Goal: Task Accomplishment & Management: Use online tool/utility

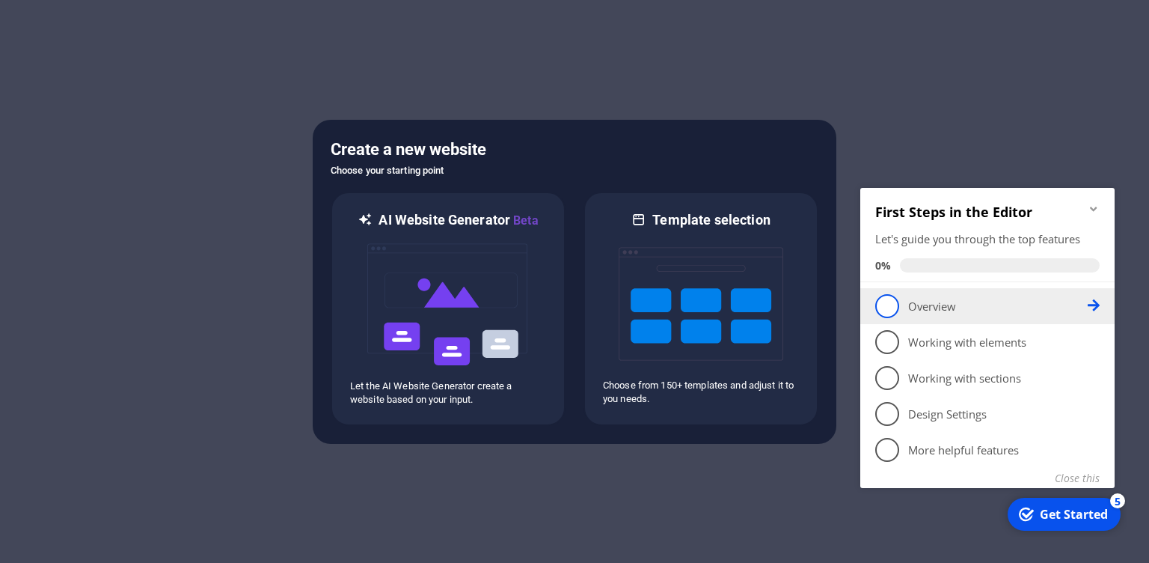
click at [887, 313] on span "1" at bounding box center [888, 306] width 24 height 24
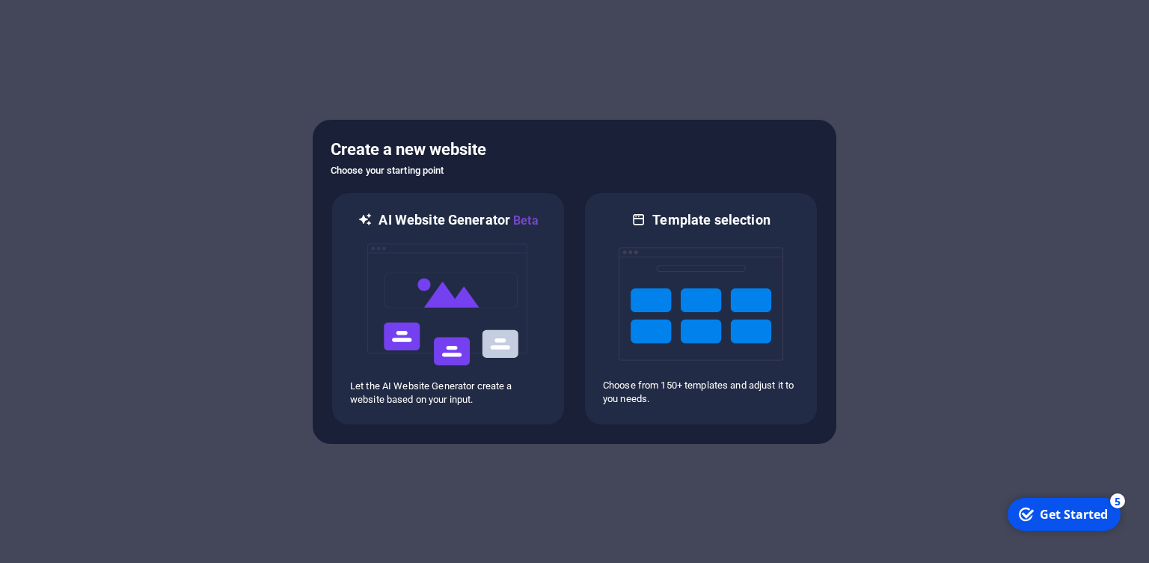
click at [1056, 518] on div "Get Started" at bounding box center [1074, 514] width 68 height 16
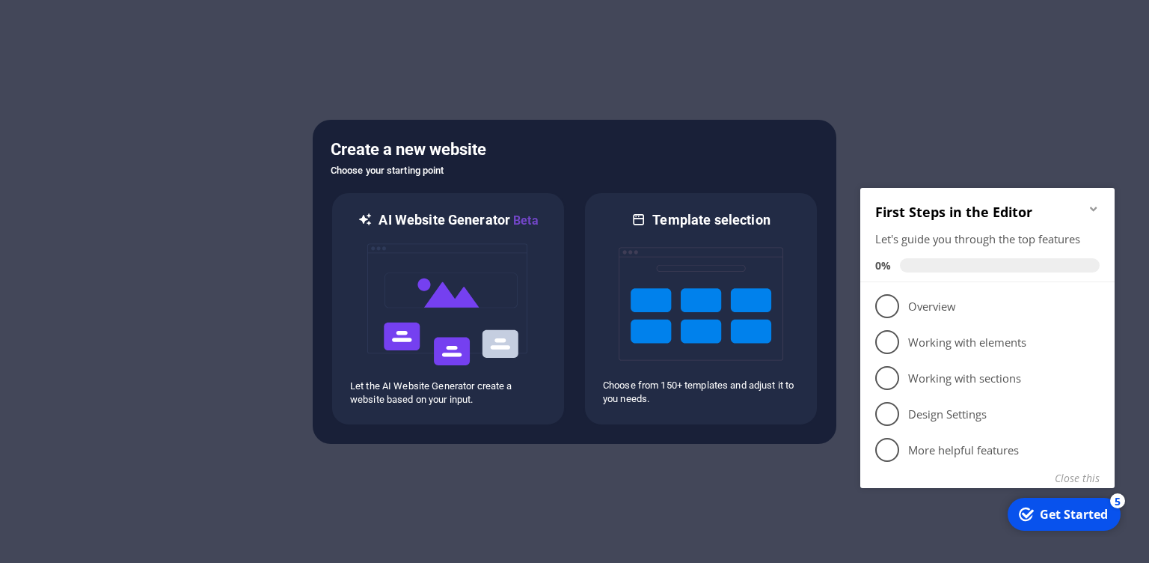
click at [1062, 513] on div "Get Started" at bounding box center [1074, 514] width 68 height 16
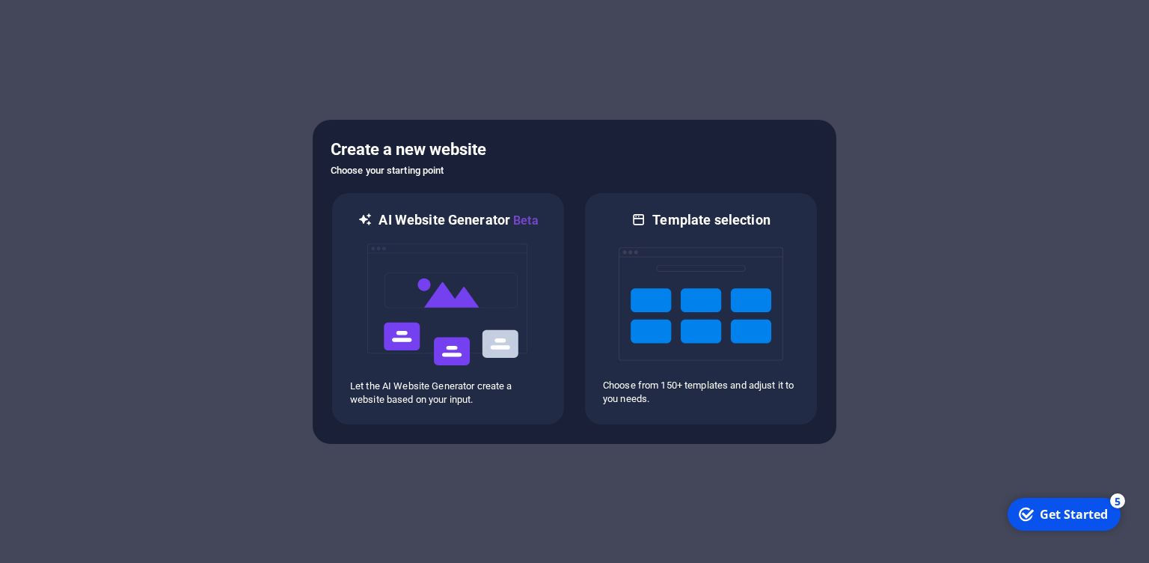
click at [1062, 513] on div "Get Started" at bounding box center [1074, 514] width 68 height 16
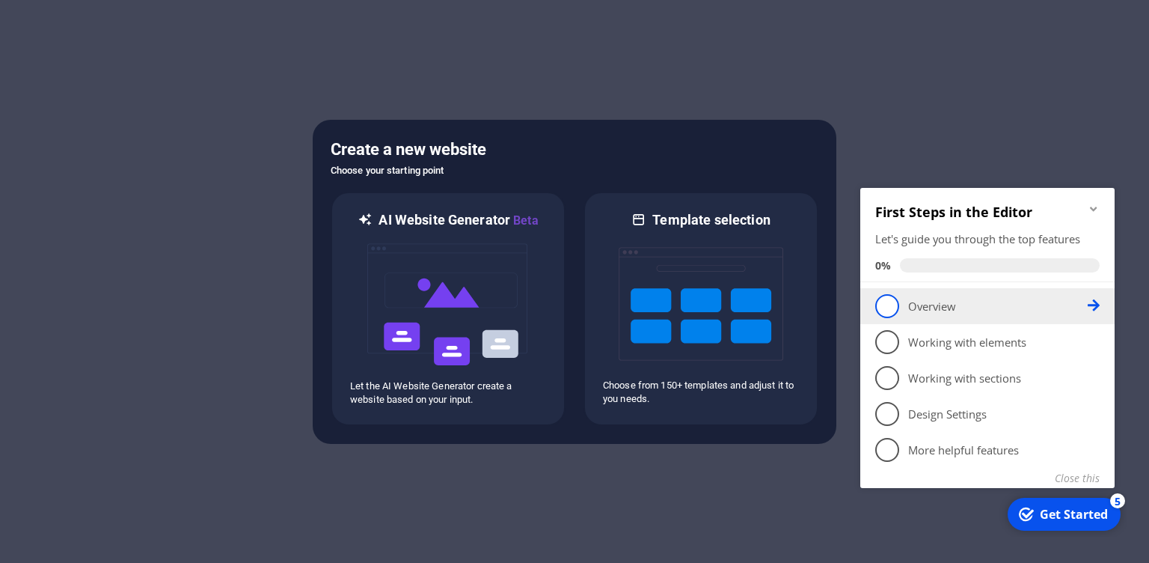
click at [1093, 303] on icon at bounding box center [1094, 305] width 12 height 12
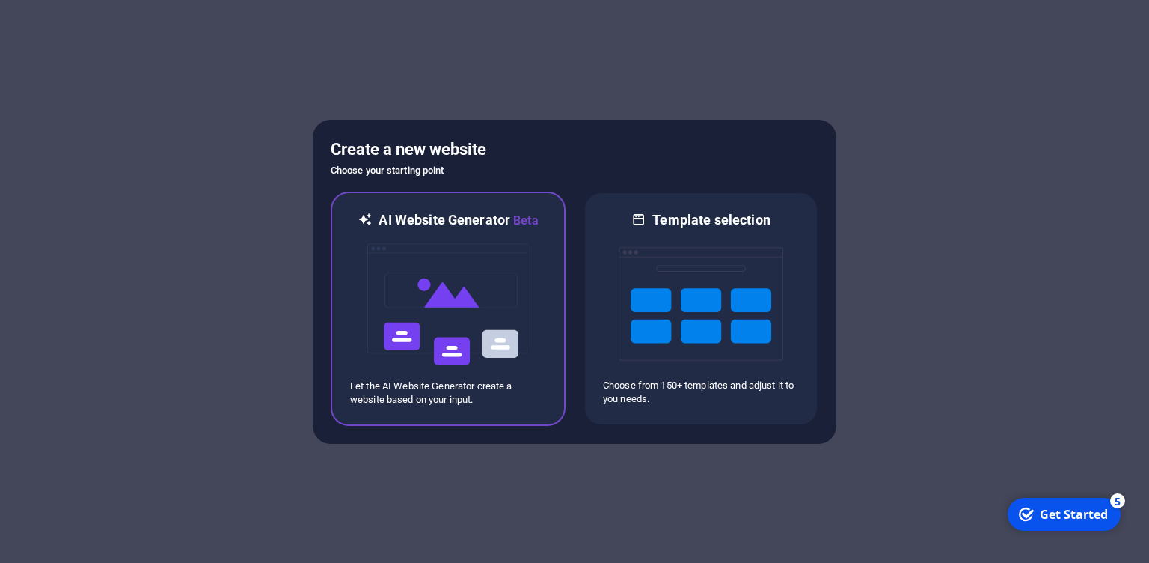
click at [525, 318] on img at bounding box center [448, 305] width 165 height 150
